Goal: Find specific fact: Find specific fact

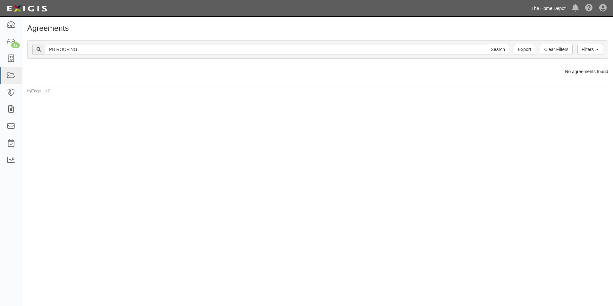
click at [539, 12] on link "The Home Depot" at bounding box center [548, 8] width 41 height 13
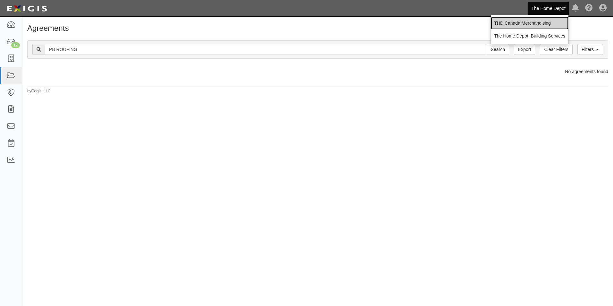
click at [537, 21] on link "THD Canada Merchandising" at bounding box center [530, 23] width 78 height 13
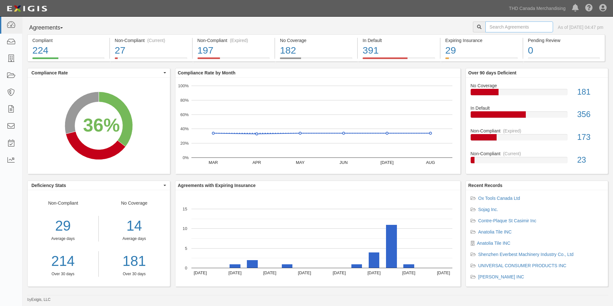
click at [531, 29] on input "text" at bounding box center [519, 26] width 68 height 11
paste input "Logistic Specialty Freight"
type input "Logistic Specialty Freight"
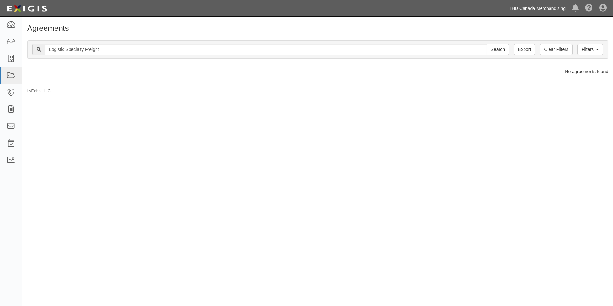
click at [530, 10] on link "THD Canada Merchandising" at bounding box center [537, 8] width 63 height 13
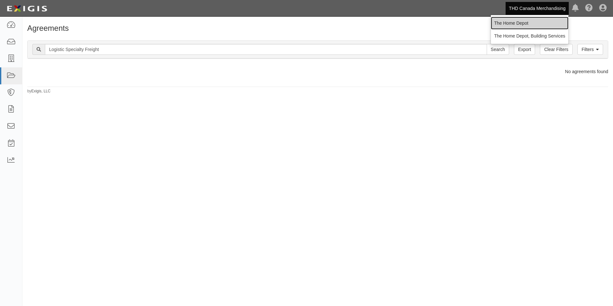
click at [518, 26] on link "The Home Depot" at bounding box center [530, 23] width 78 height 13
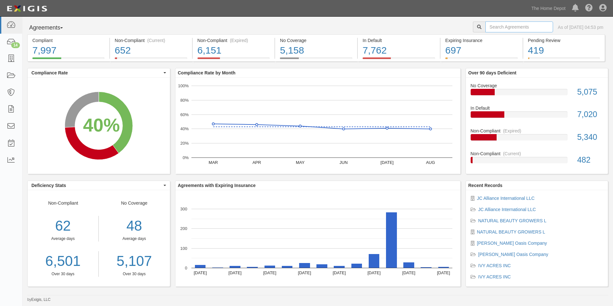
click at [485, 28] on input "text" at bounding box center [519, 26] width 68 height 11
type input "peak"
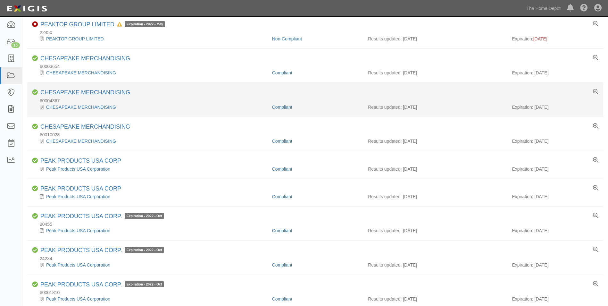
scroll to position [417, 0]
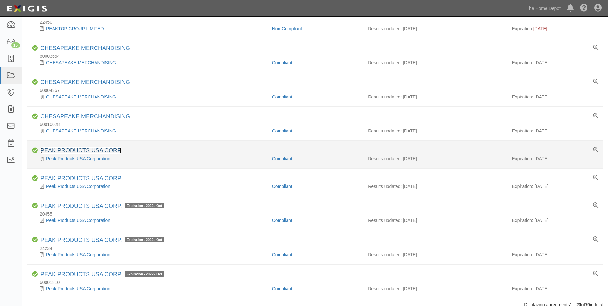
click at [87, 151] on link "PEAK PRODUCTS USA CORP" at bounding box center [80, 150] width 81 height 6
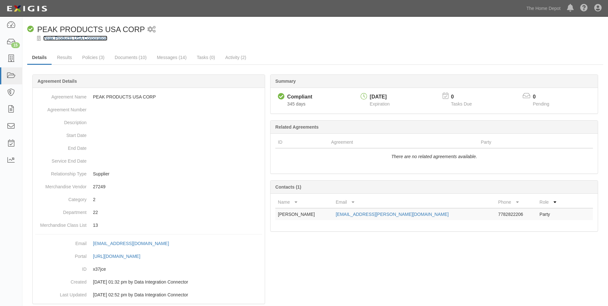
click at [85, 38] on link "Peak Products USA Corporation" at bounding box center [75, 38] width 64 height 5
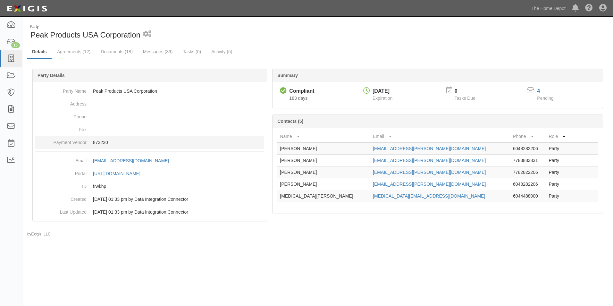
click at [105, 142] on p "873230" at bounding box center [178, 142] width 171 height 6
click at [105, 141] on p "873230" at bounding box center [178, 142] width 171 height 6
copy p "873230"
